Goal: Task Accomplishment & Management: Manage account settings

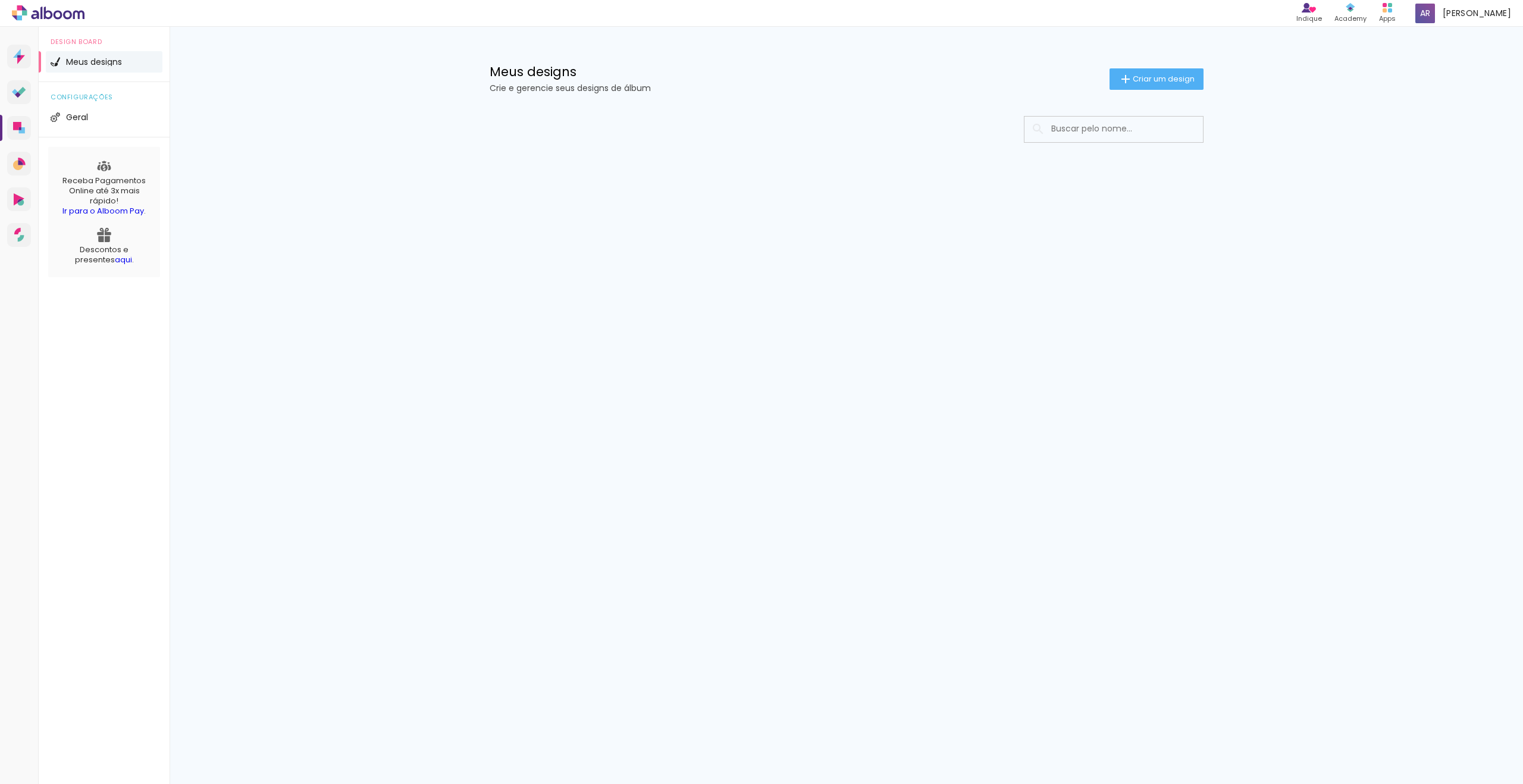
click at [91, 61] on span "Meus designs" at bounding box center [94, 62] width 56 height 8
click at [71, 117] on span "Geral" at bounding box center [77, 117] width 22 height 8
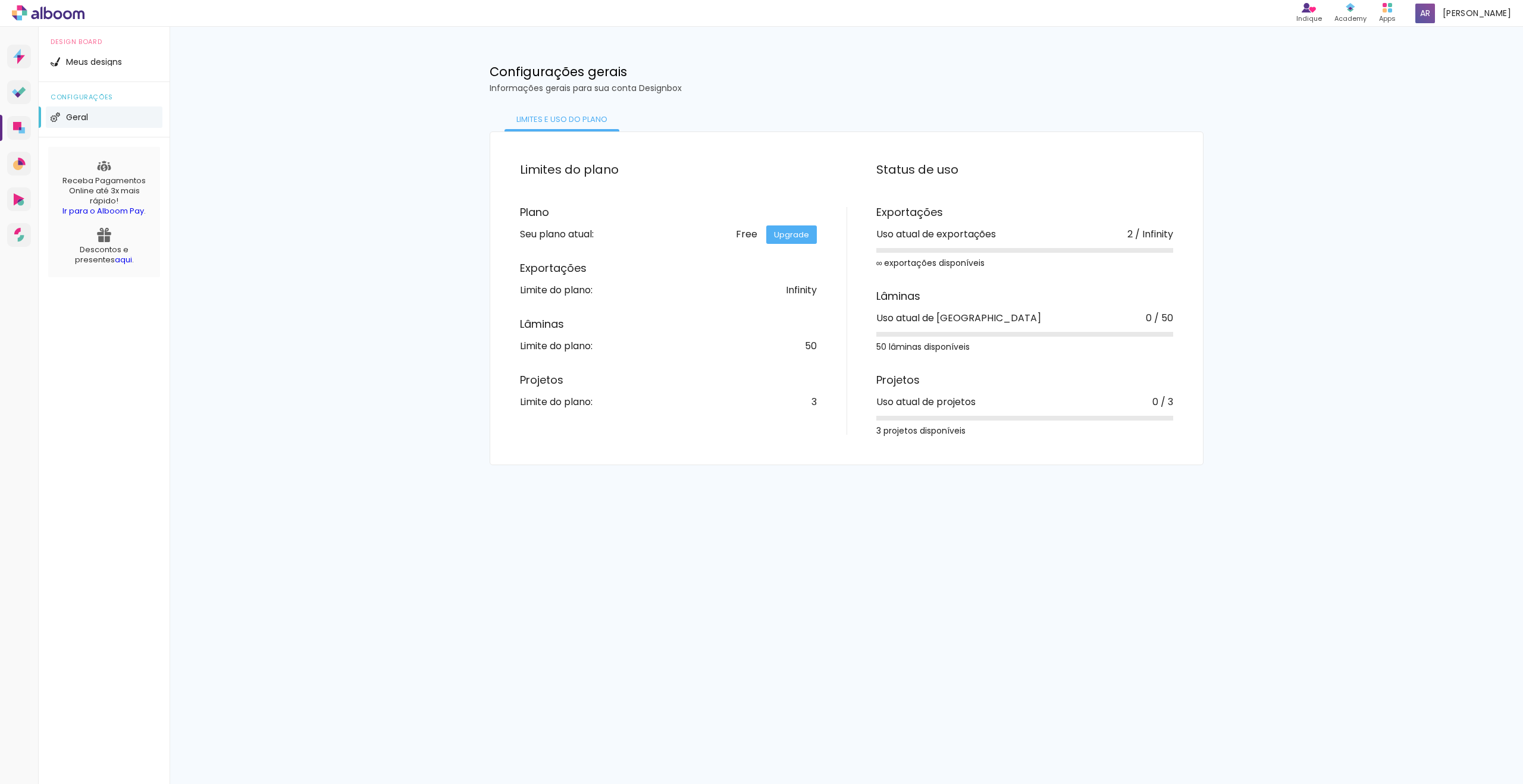
click at [798, 236] on link "Upgrade" at bounding box center [792, 235] width 51 height 19
